Goal: Task Accomplishment & Management: Complete application form

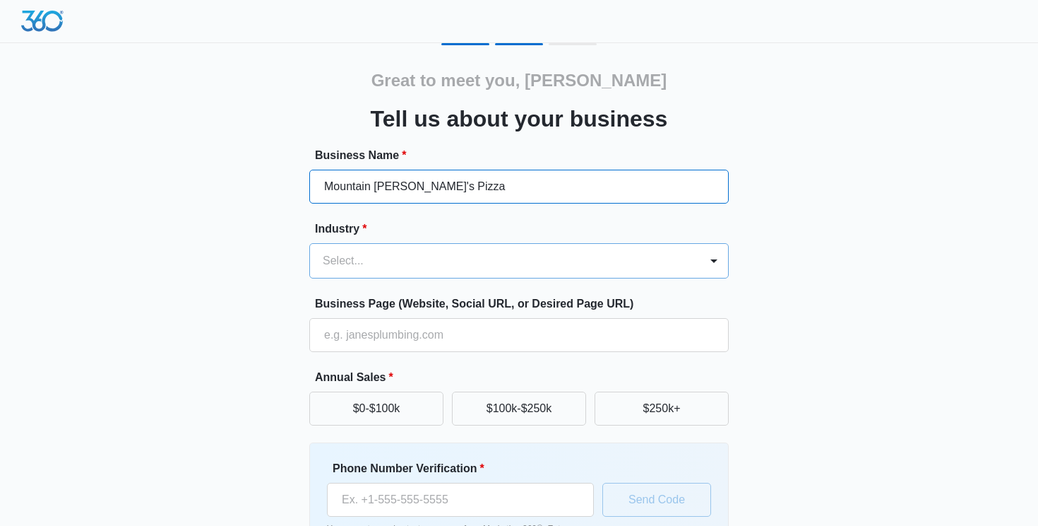
type input "Mountain [PERSON_NAME]'s Pizza"
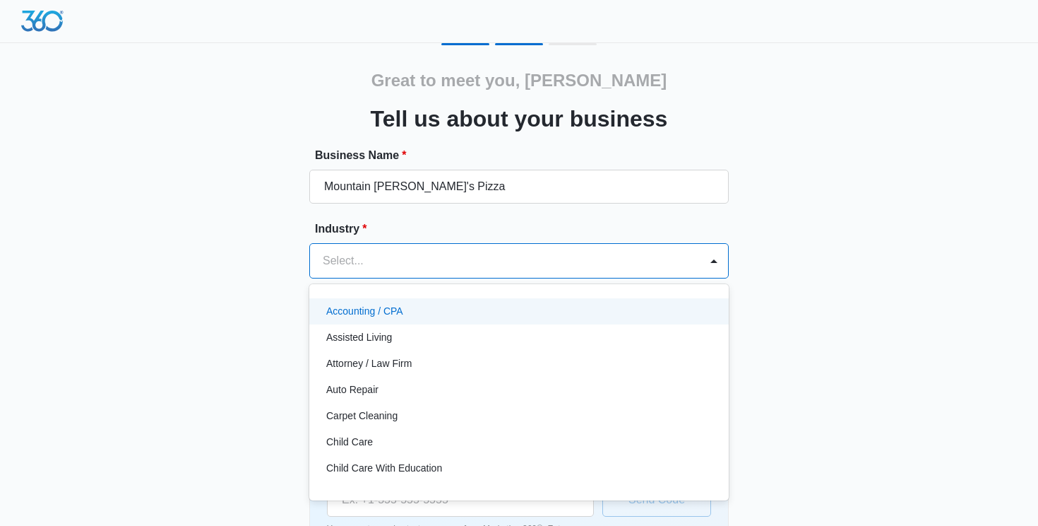
click at [406, 261] on div at bounding box center [502, 261] width 359 height 20
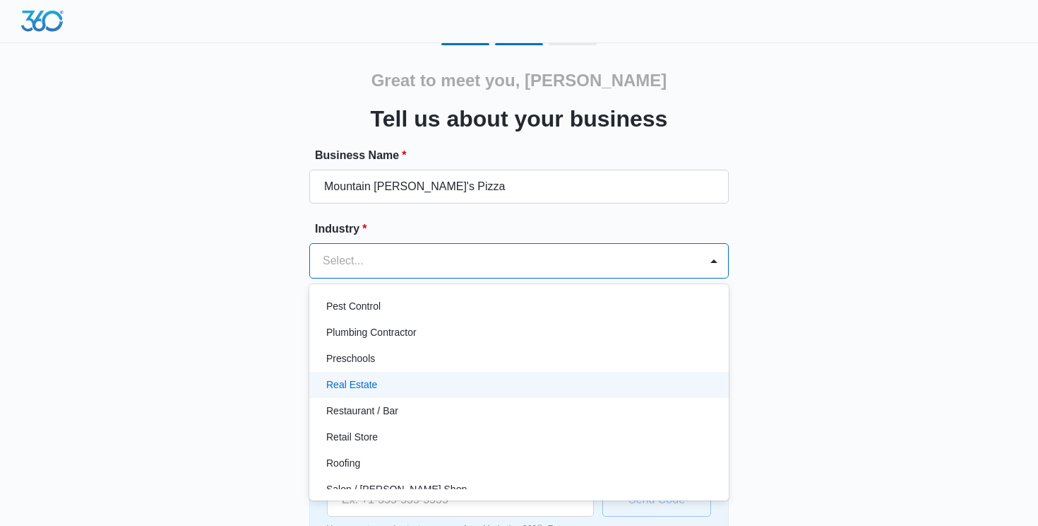
scroll to position [920, 0]
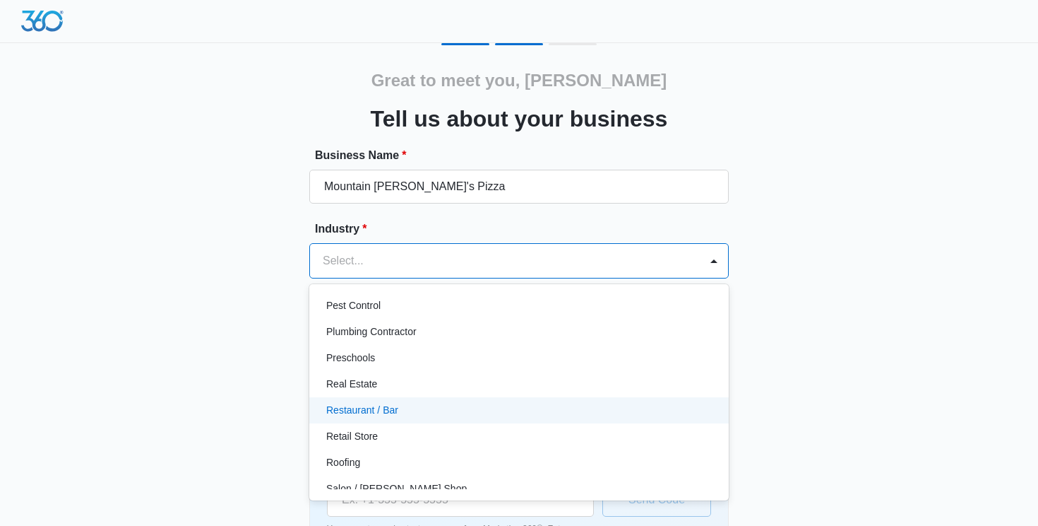
click at [391, 410] on p "Restaurant / Bar" at bounding box center [362, 410] width 72 height 15
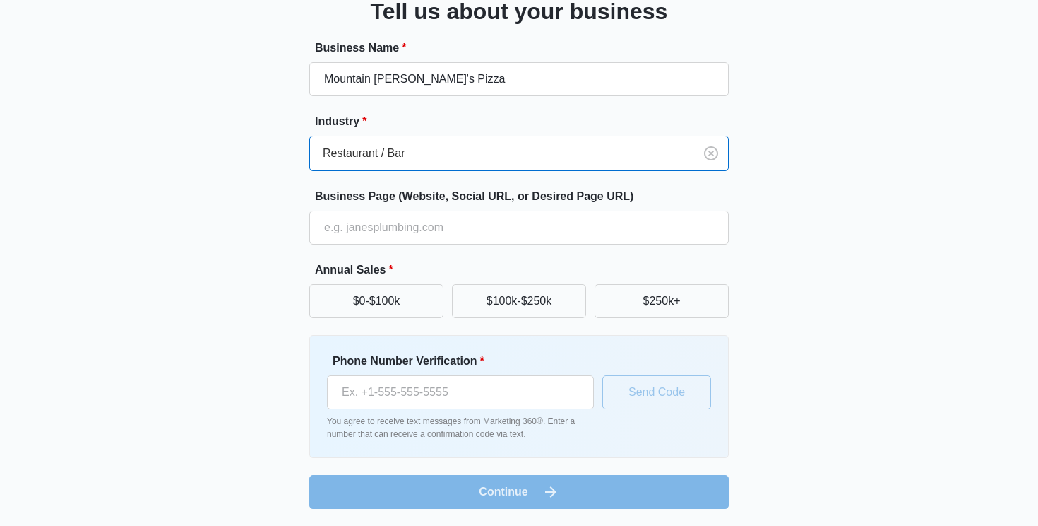
scroll to position [107, 0]
click at [677, 299] on button "$250k+" at bounding box center [662, 301] width 134 height 34
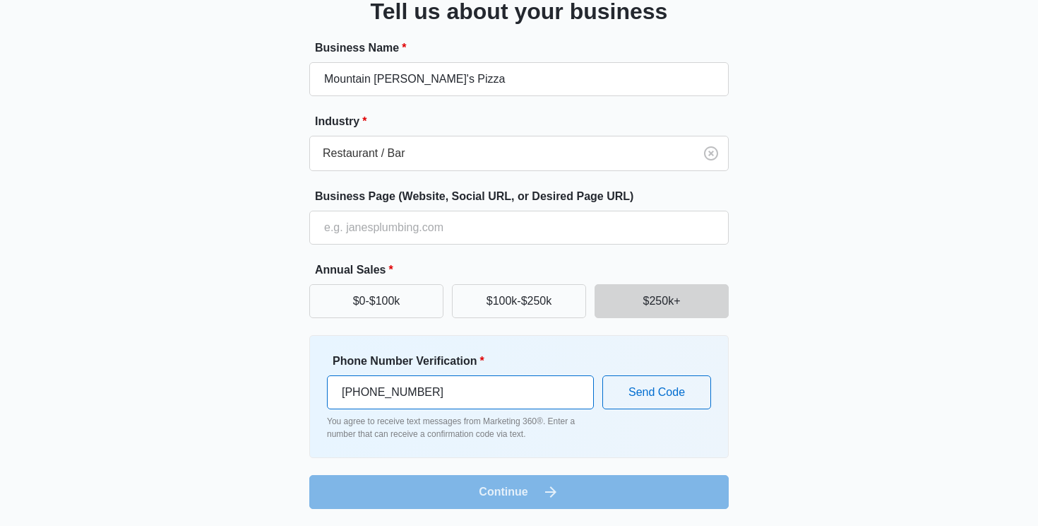
type input "[PHONE_NUMBER]"
click at [557, 501] on form "Business Name * Mountain [PERSON_NAME]'s Pizza Industry * Restaurant / Bar Busi…" at bounding box center [519, 274] width 420 height 469
click at [667, 398] on button "Send Code" at bounding box center [657, 392] width 109 height 34
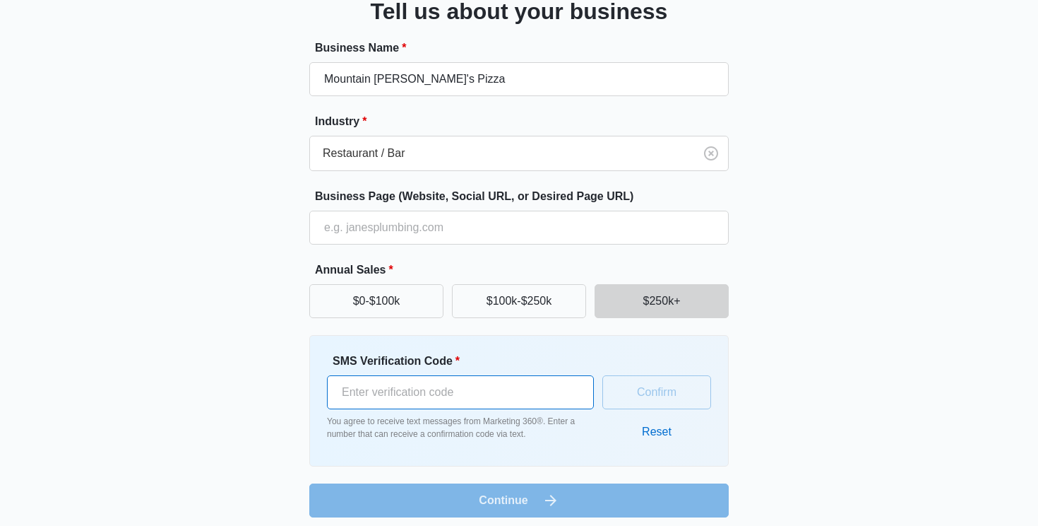
click at [444, 386] on input "SMS Verification Code *" at bounding box center [460, 392] width 267 height 34
click at [435, 398] on input "SMS Verification Code *" at bounding box center [460, 392] width 267 height 34
click at [427, 398] on input "SMS Verification Code *" at bounding box center [460, 392] width 267 height 34
type input "413481"
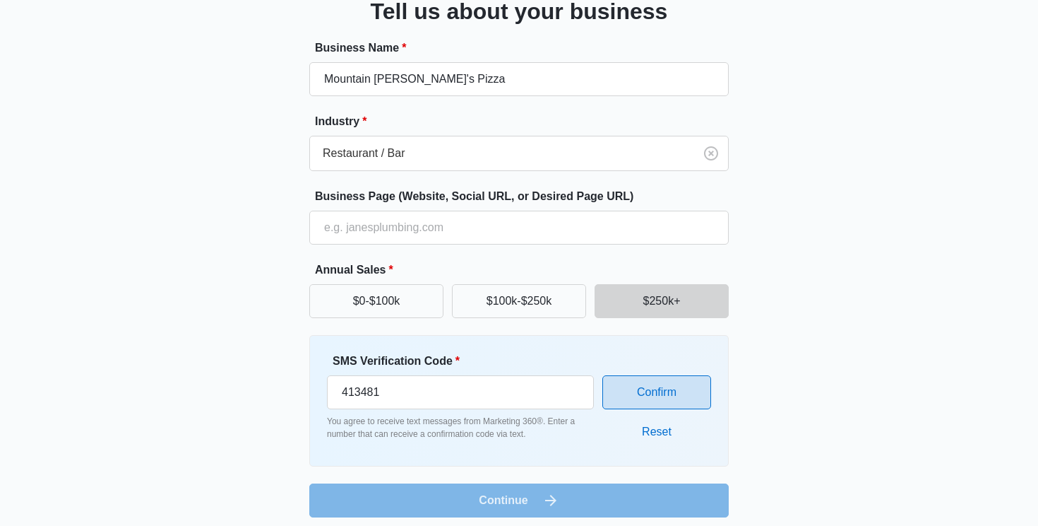
click at [660, 392] on button "Confirm" at bounding box center [657, 392] width 109 height 34
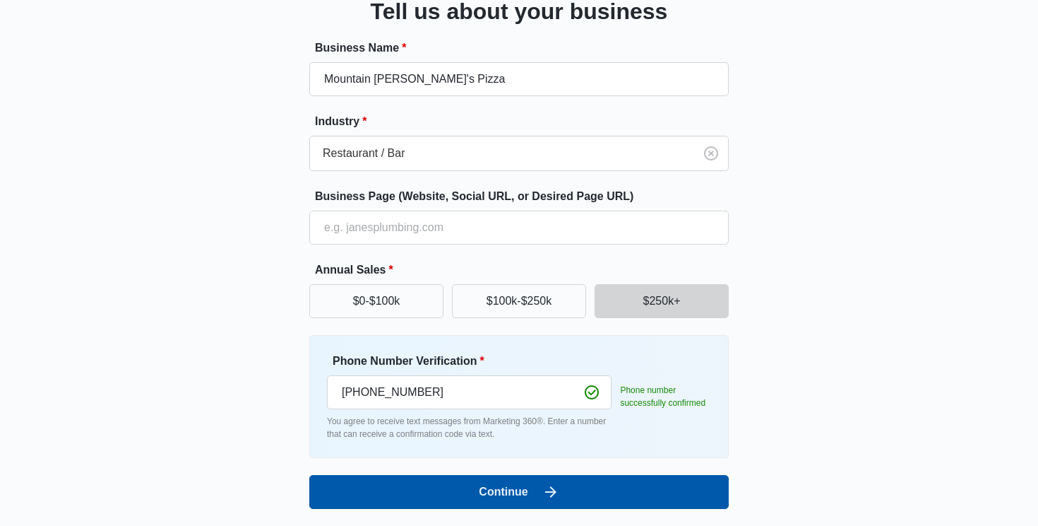
click at [562, 491] on button "Continue" at bounding box center [519, 492] width 420 height 34
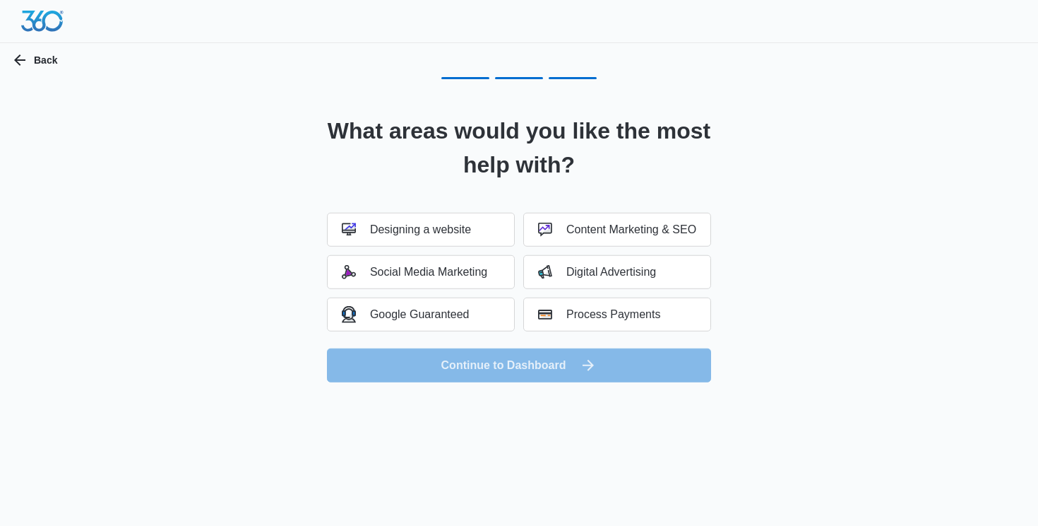
scroll to position [0, 0]
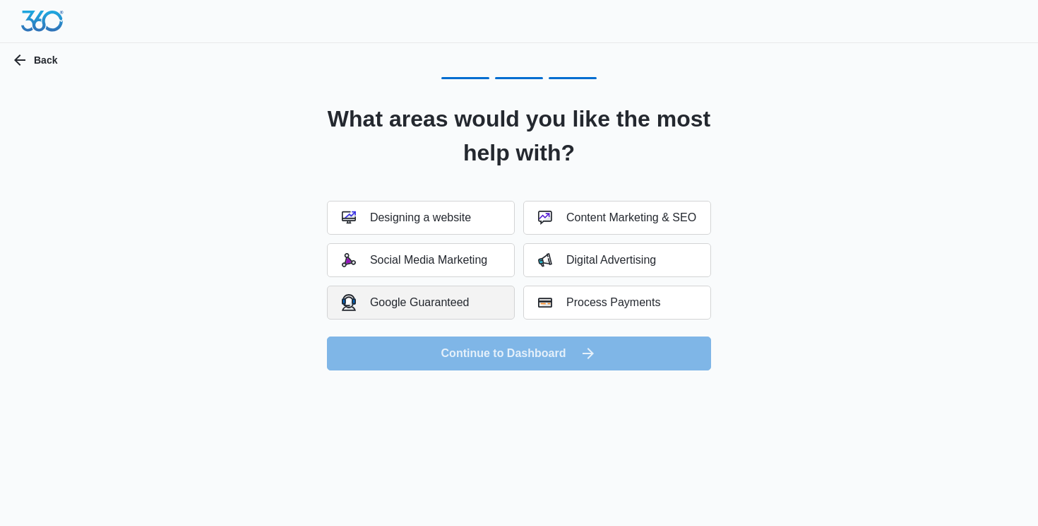
click at [449, 306] on div "Google Guaranteed" at bounding box center [406, 302] width 128 height 16
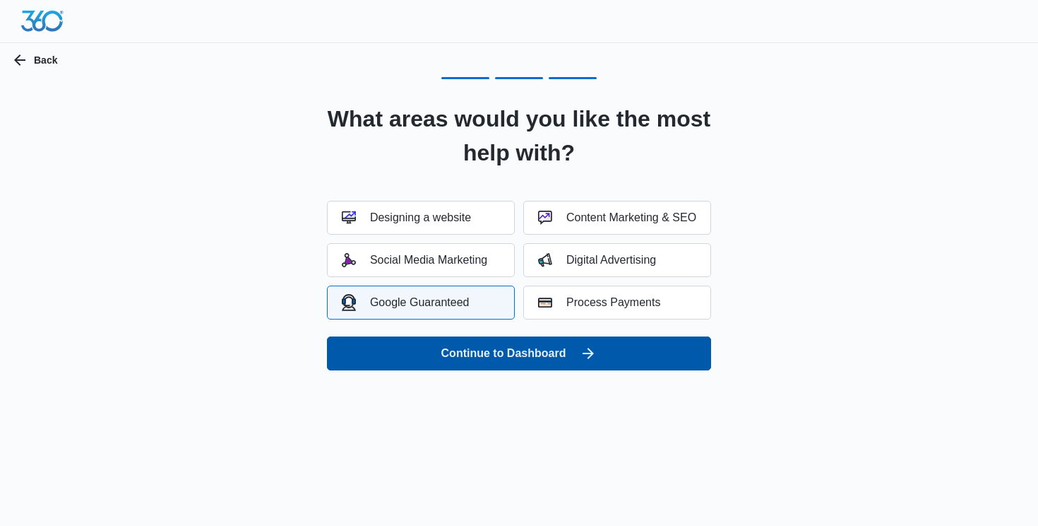
click at [532, 351] on button "Continue to Dashboard" at bounding box center [519, 353] width 384 height 34
